Goal: Task Accomplishment & Management: Complete application form

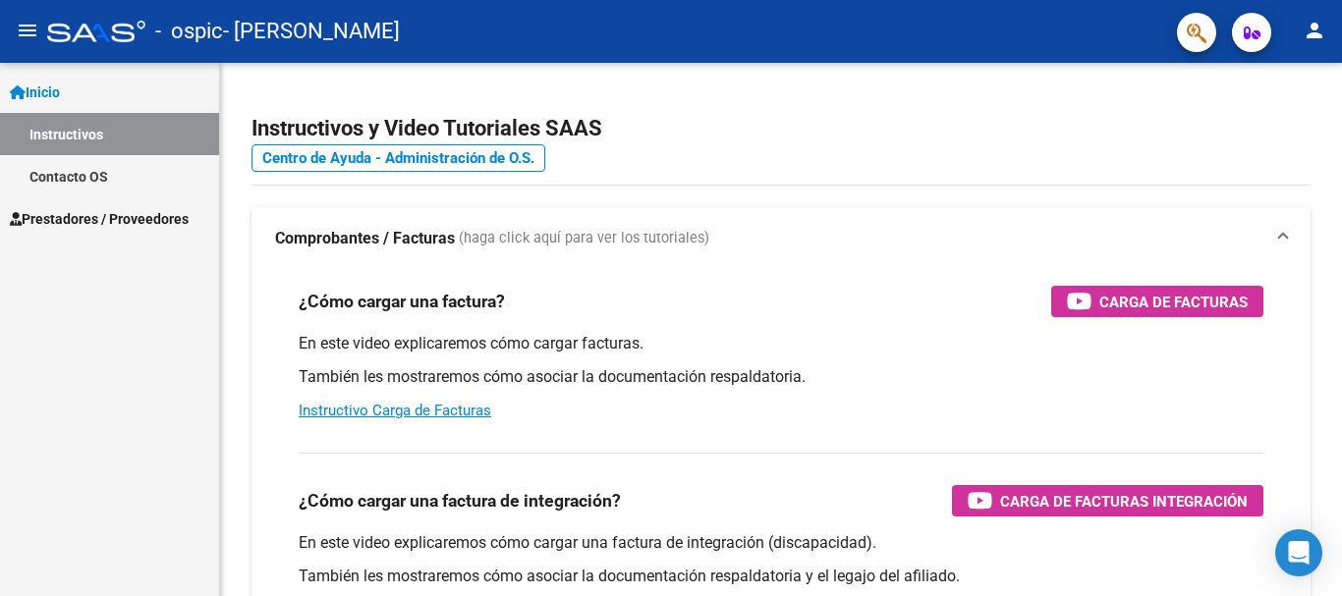
click at [85, 224] on span "Prestadores / Proveedores" at bounding box center [99, 219] width 179 height 22
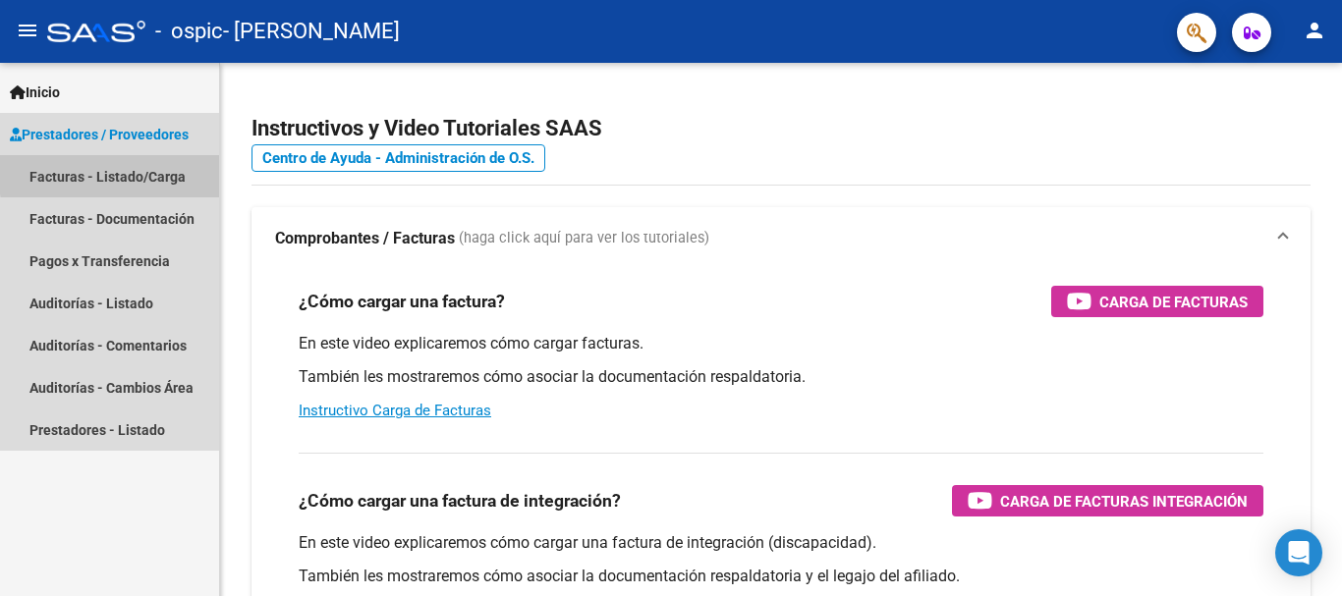
click at [139, 172] on link "Facturas - Listado/Carga" at bounding box center [109, 176] width 219 height 42
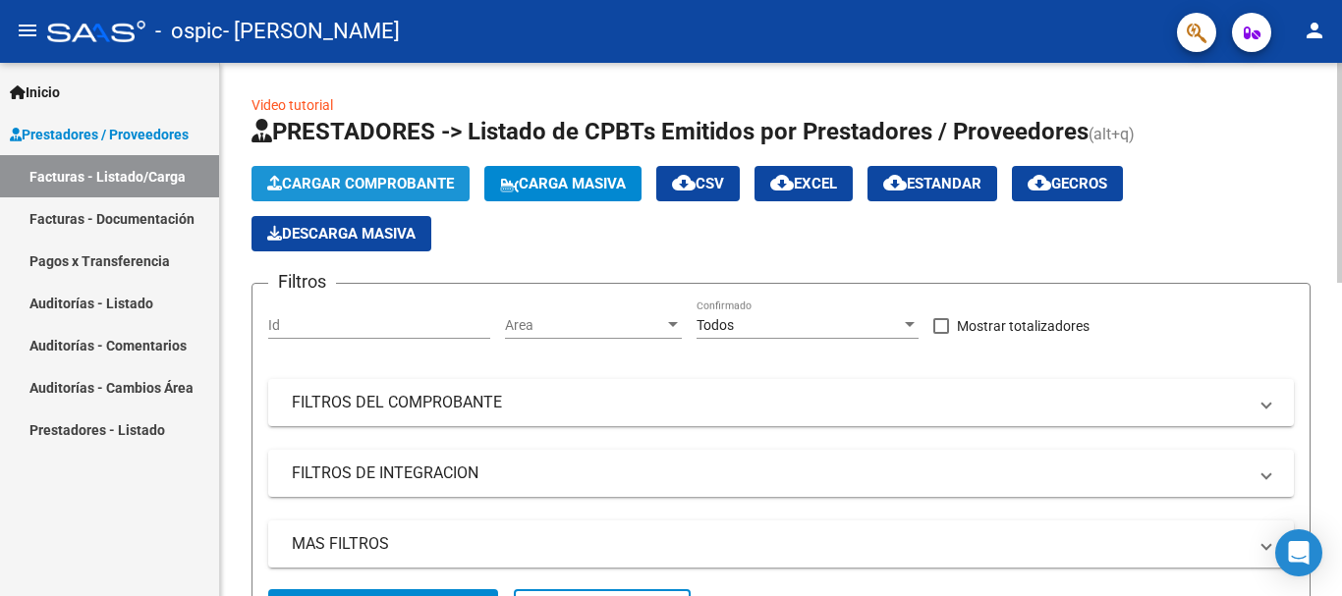
click at [410, 180] on span "Cargar Comprobante" at bounding box center [360, 184] width 187 height 18
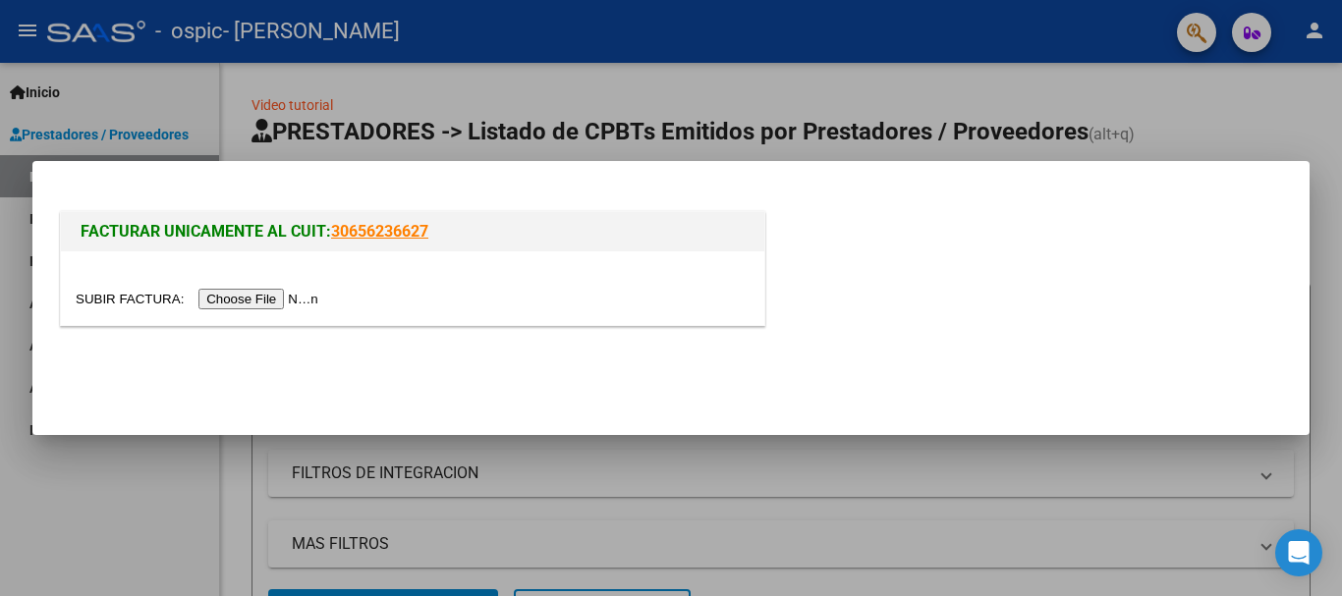
click at [280, 297] on input "file" at bounding box center [200, 299] width 249 height 21
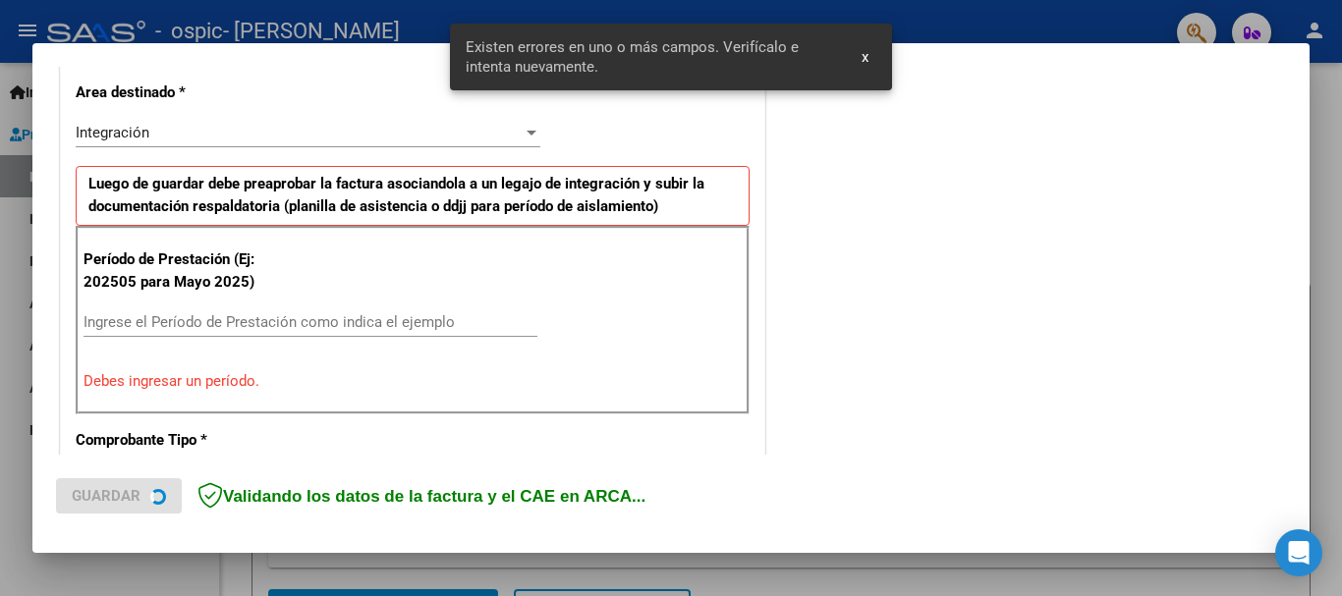
scroll to position [454, 0]
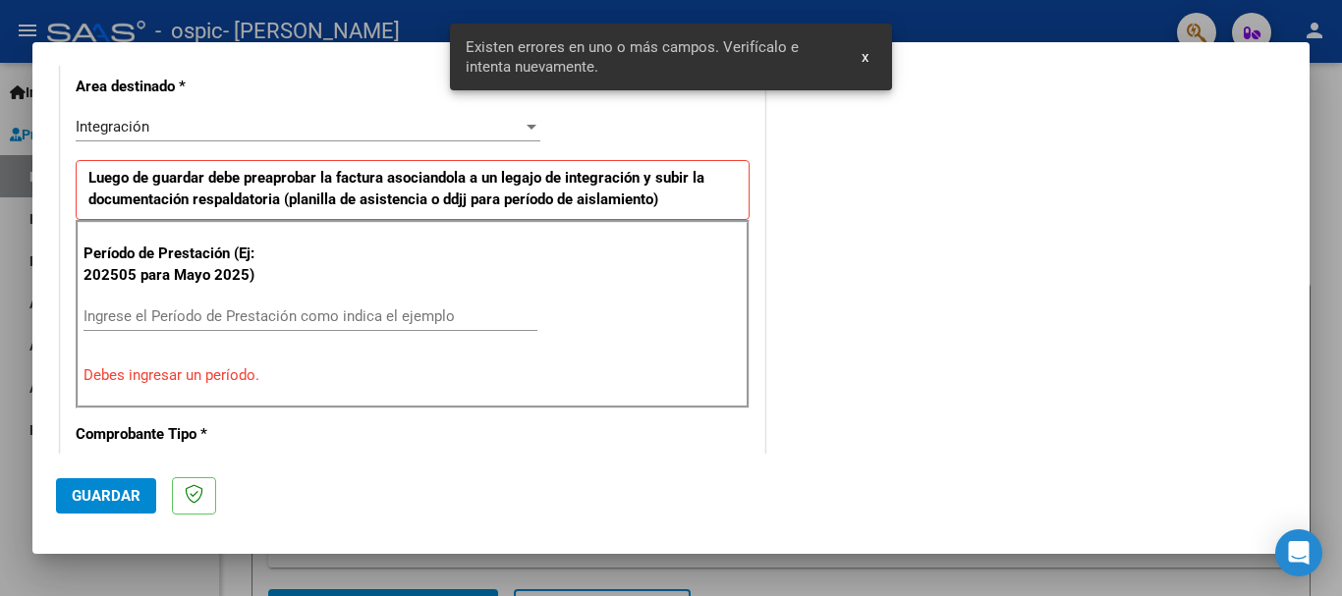
click at [180, 305] on div "Ingrese el Período de Prestación como indica el ejemplo" at bounding box center [310, 316] width 454 height 29
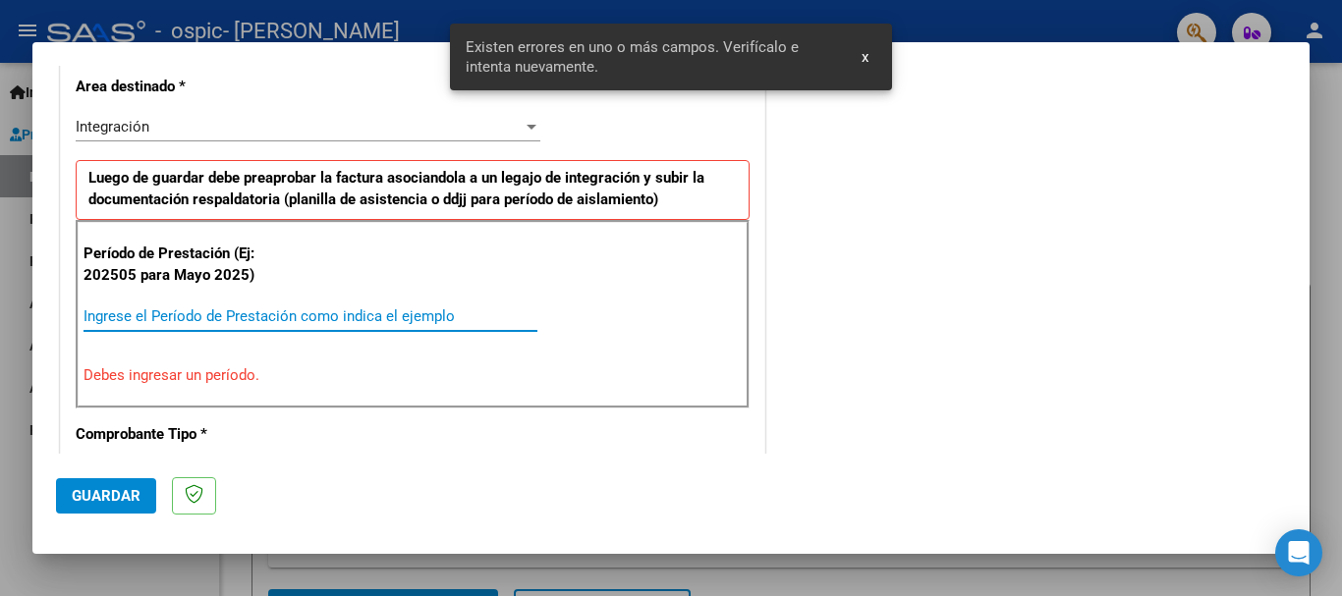
click at [195, 310] on input "Ingrese el Período de Prestación como indica el ejemplo" at bounding box center [310, 316] width 454 height 18
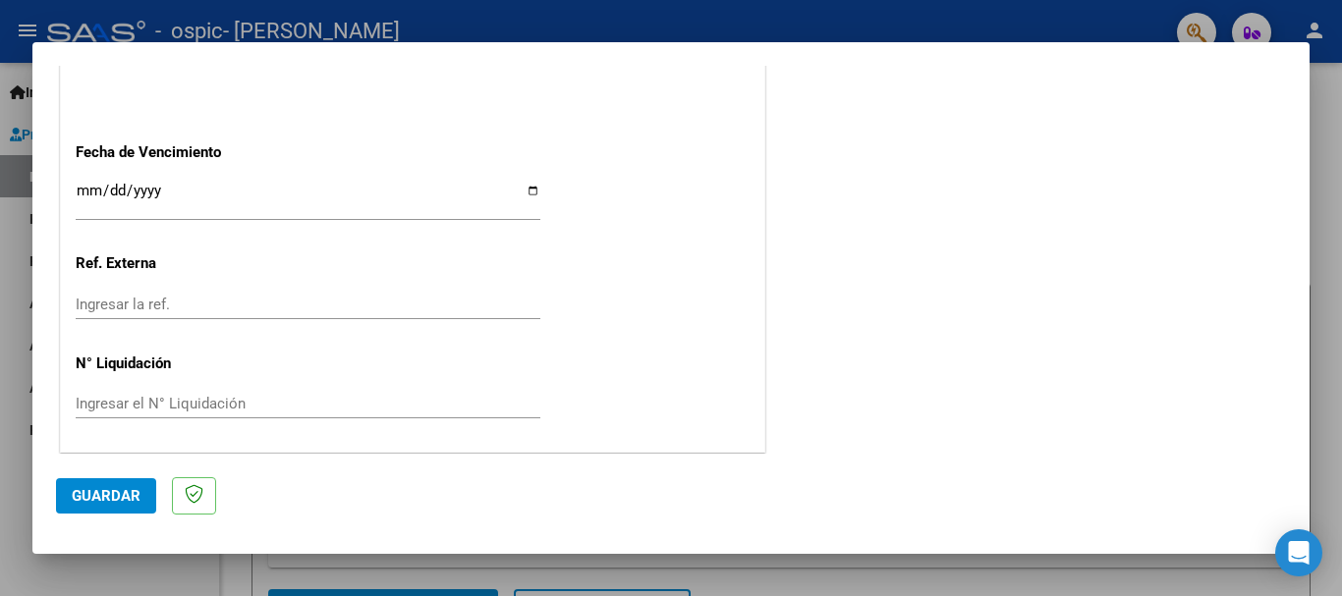
scroll to position [1341, 0]
type input "202509"
click at [101, 494] on span "Guardar" at bounding box center [106, 496] width 69 height 18
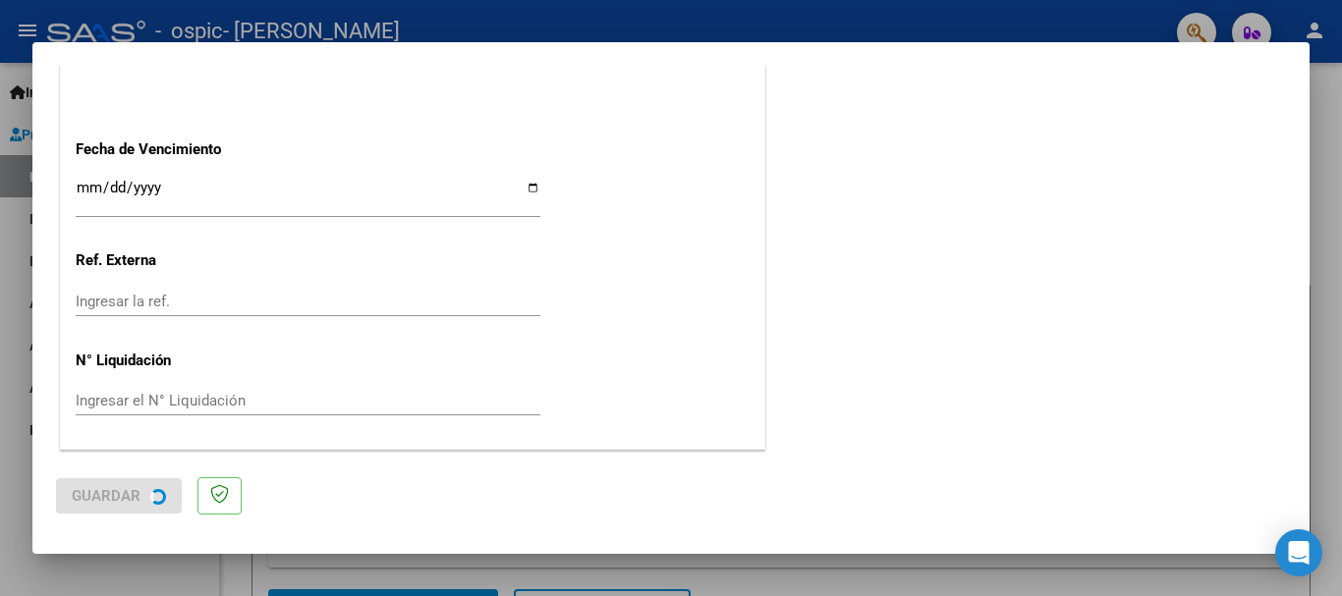
scroll to position [0, 0]
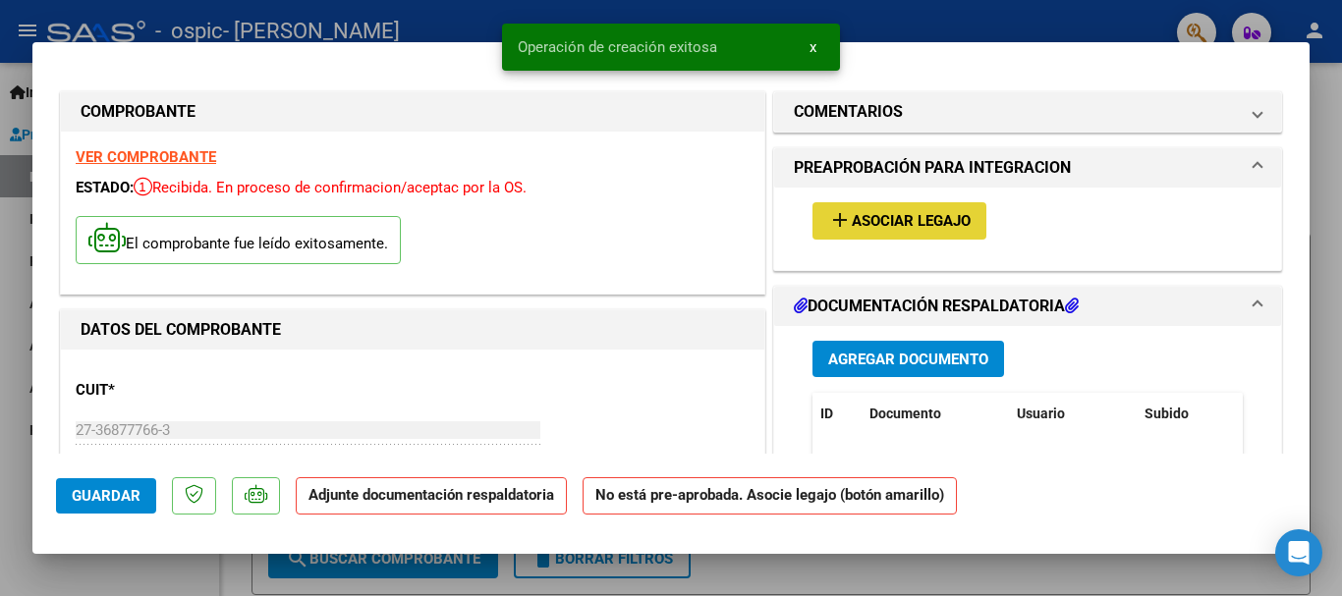
click at [915, 217] on span "Asociar Legajo" at bounding box center [911, 222] width 119 height 18
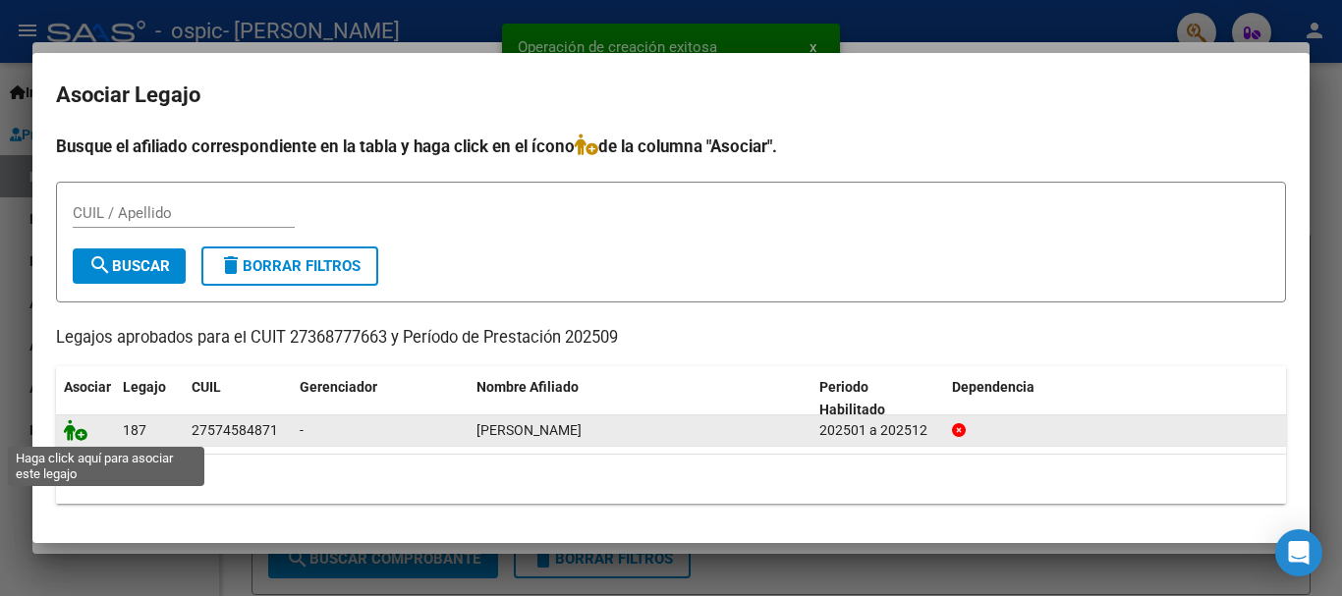
click at [74, 432] on icon at bounding box center [76, 430] width 24 height 22
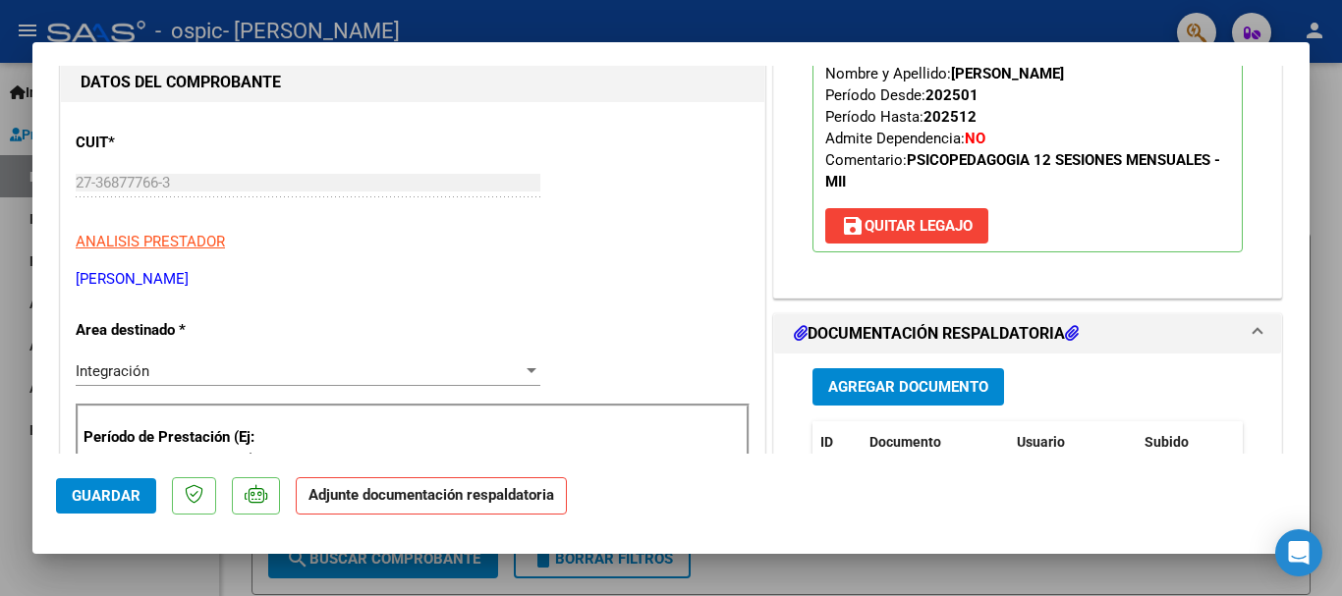
scroll to position [393, 0]
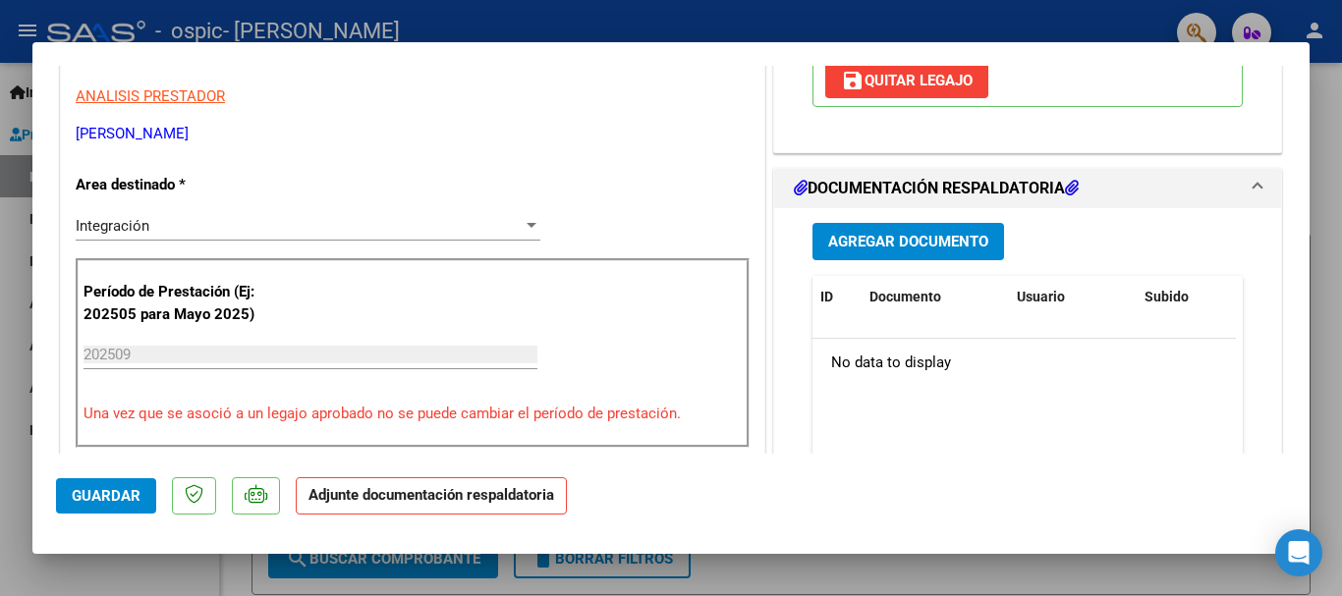
click at [948, 235] on span "Agregar Documento" at bounding box center [908, 243] width 160 height 18
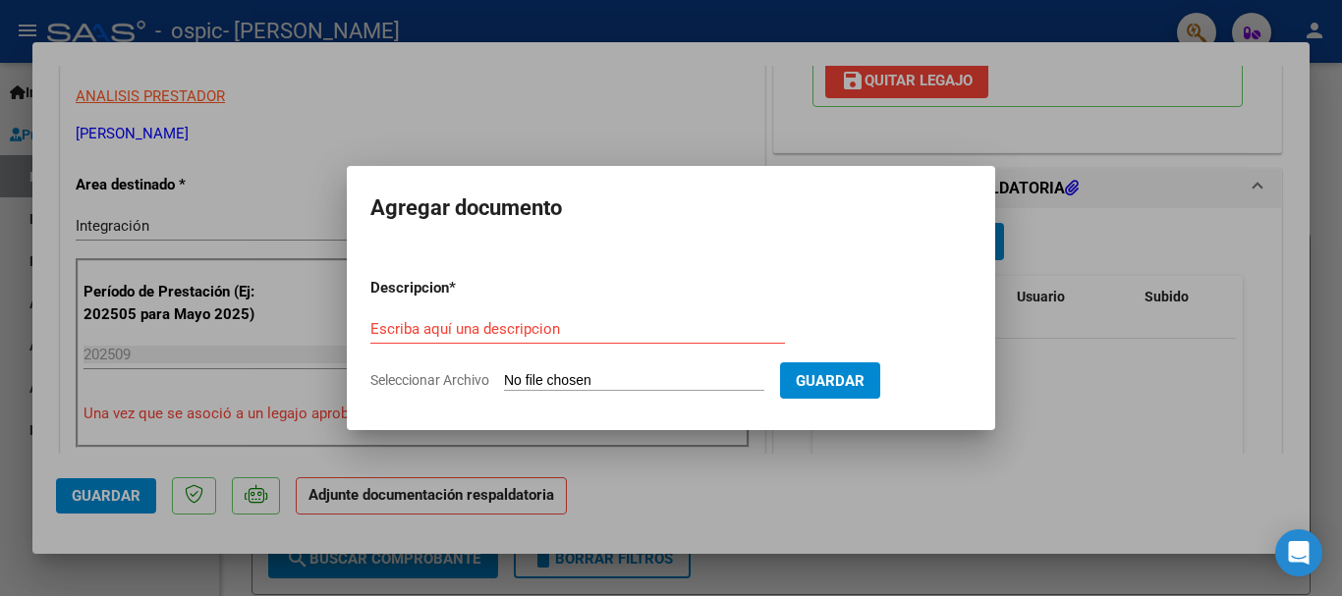
click at [940, 456] on div at bounding box center [671, 298] width 1342 height 596
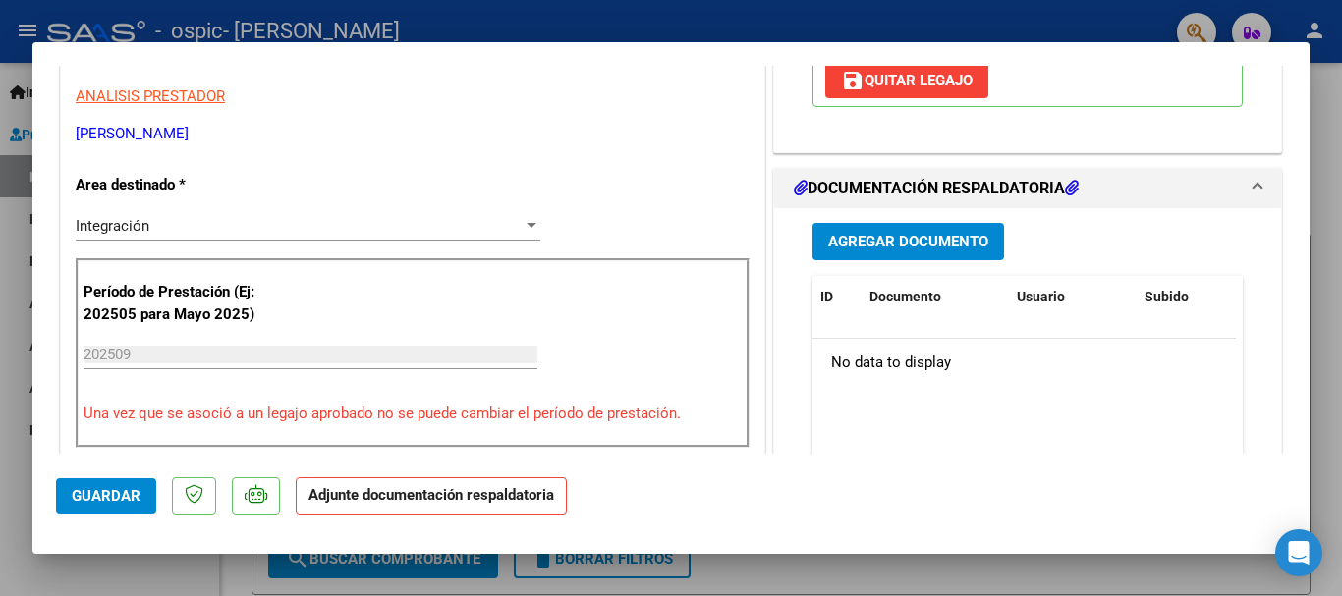
click at [908, 240] on span "Agregar Documento" at bounding box center [908, 243] width 160 height 18
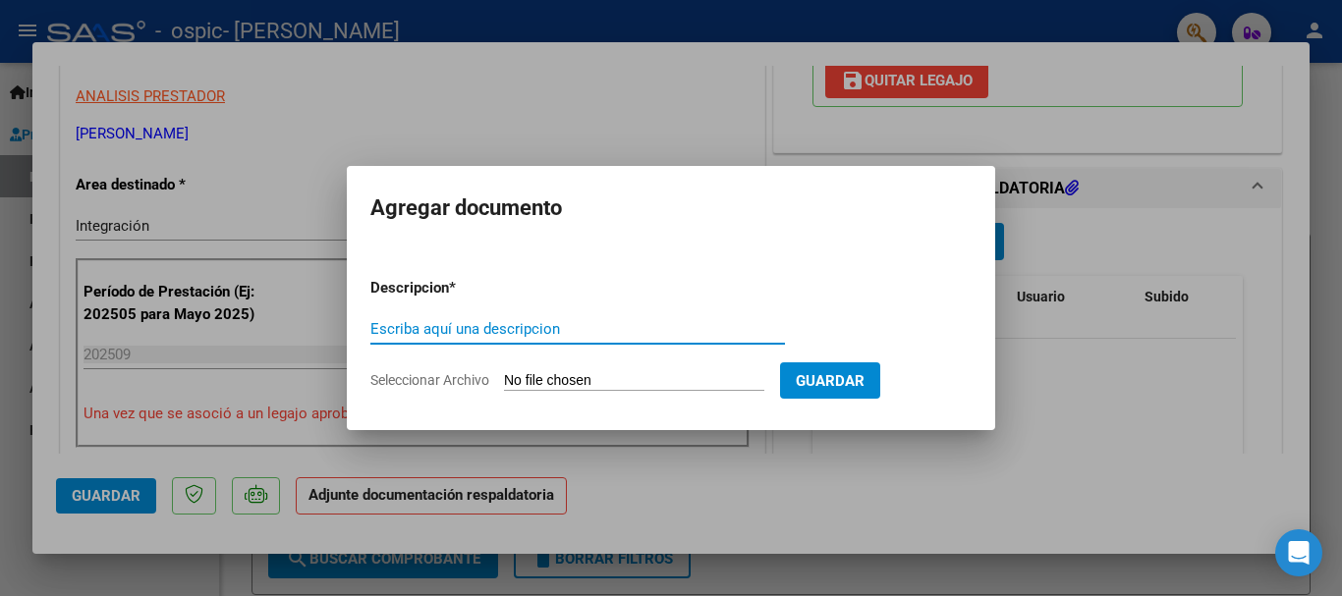
click at [655, 379] on input "Seleccionar Archivo" at bounding box center [634, 381] width 260 height 19
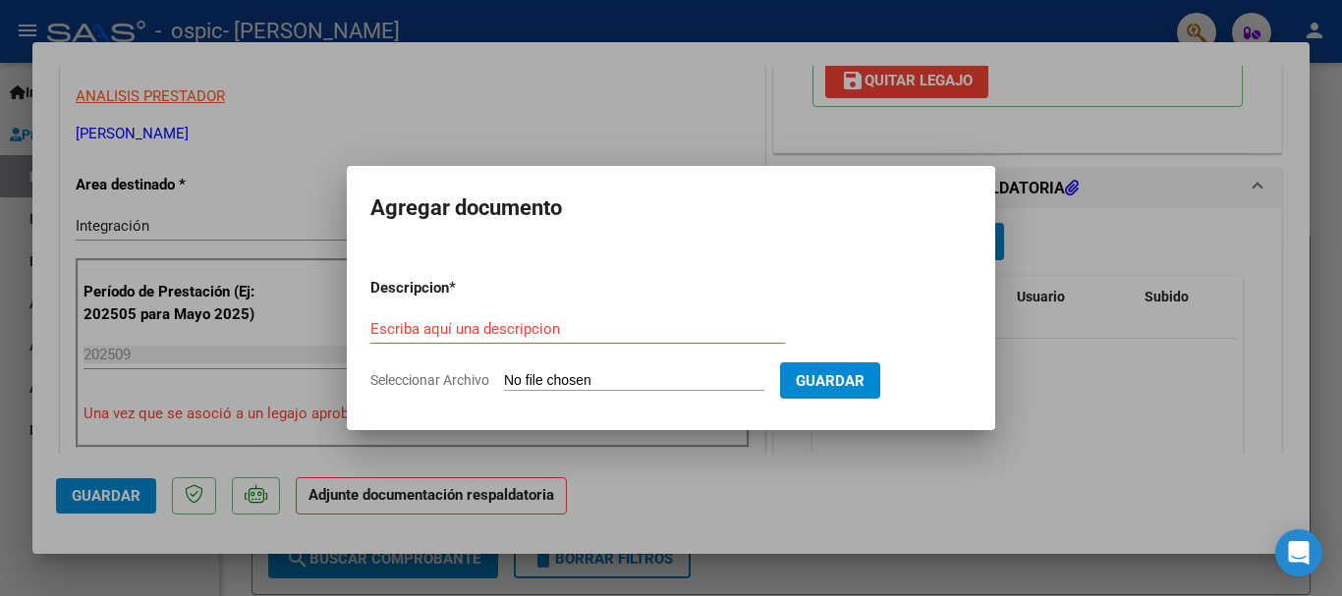
type input "C:\fakepath\planilla.jpeg"
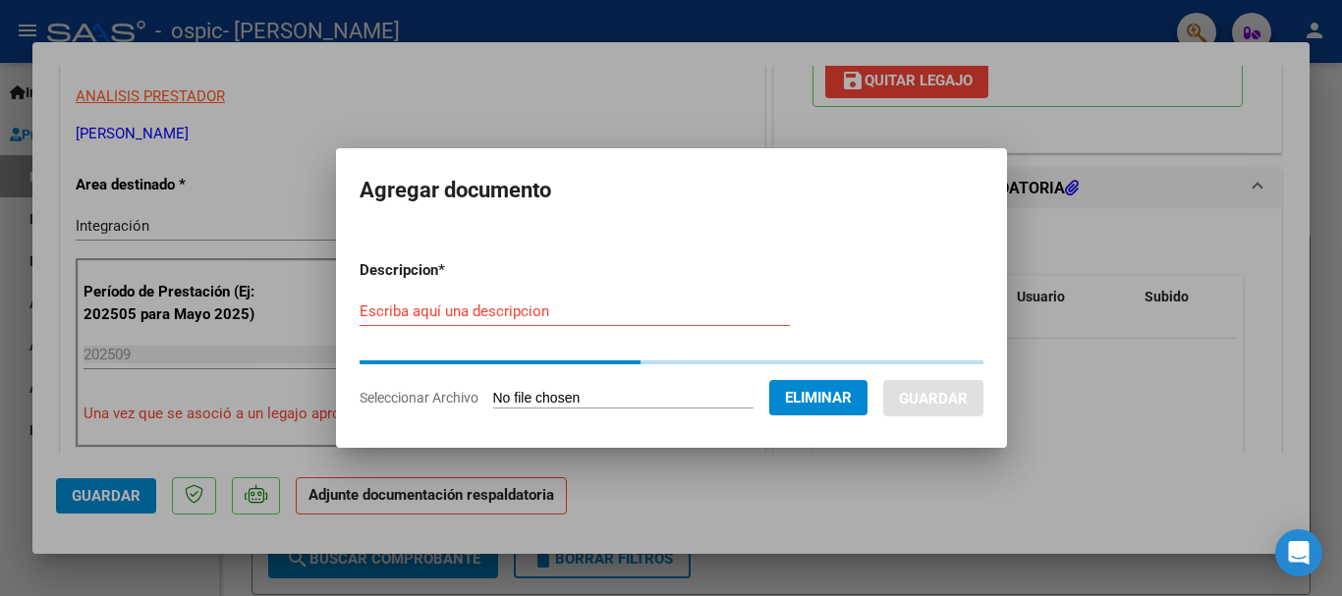
click at [505, 315] on input "Escriba aquí una descripcion" at bounding box center [575, 312] width 430 height 18
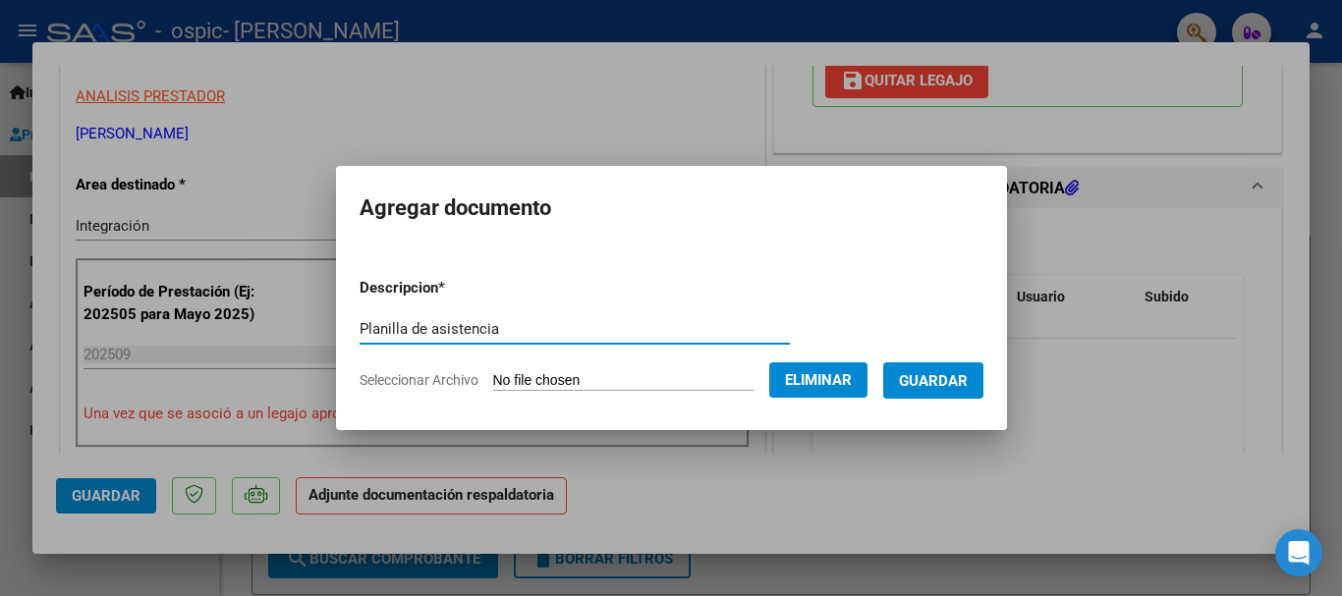
type input "Planilla de asistencia"
click at [938, 384] on span "Guardar" at bounding box center [933, 381] width 69 height 18
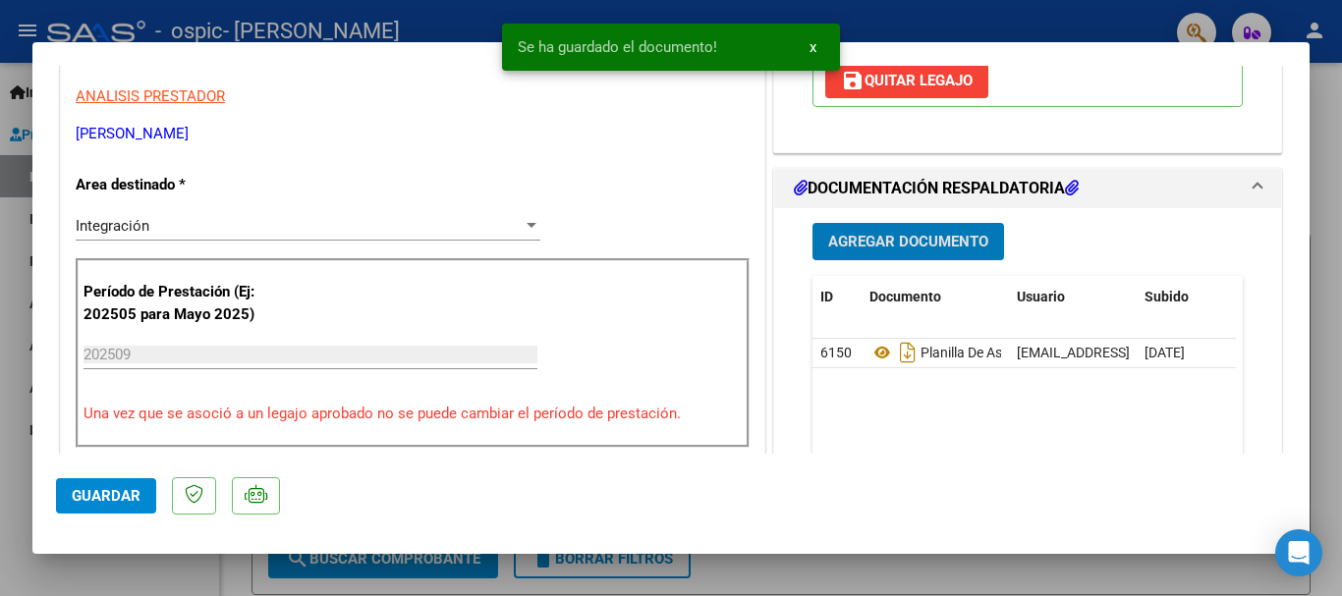
click at [103, 497] on span "Guardar" at bounding box center [106, 496] width 69 height 18
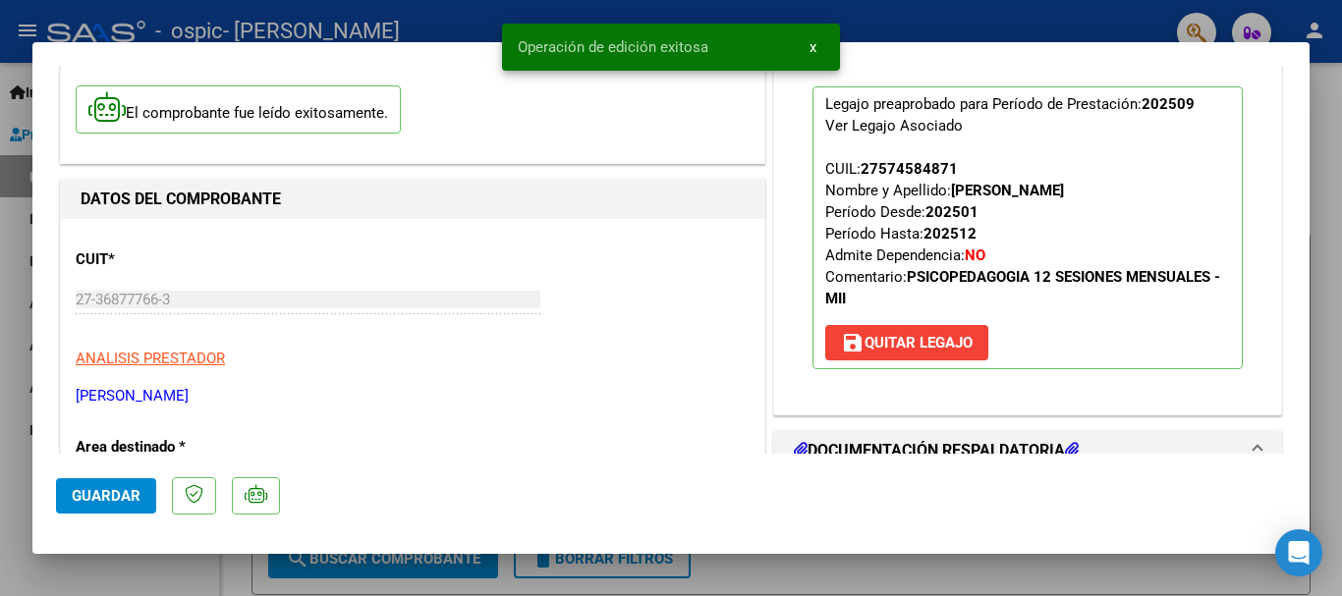
scroll to position [0, 0]
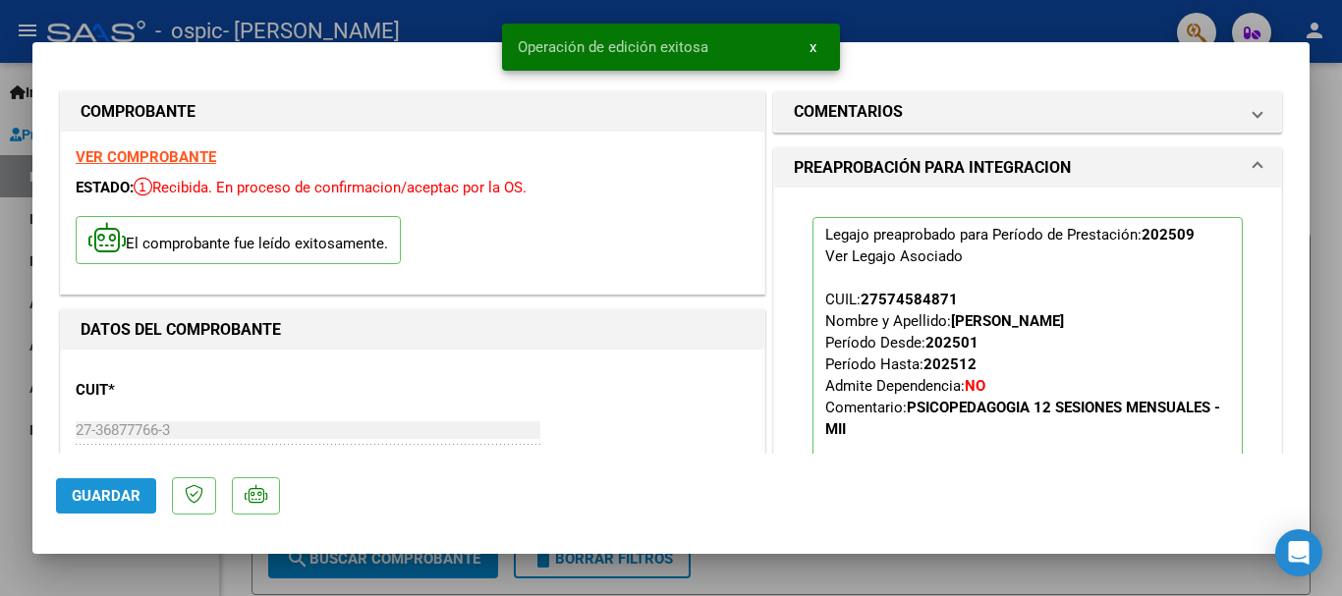
click at [108, 489] on span "Guardar" at bounding box center [106, 496] width 69 height 18
click at [1331, 201] on div at bounding box center [671, 298] width 1342 height 596
